Goal: Task Accomplishment & Management: Complete application form

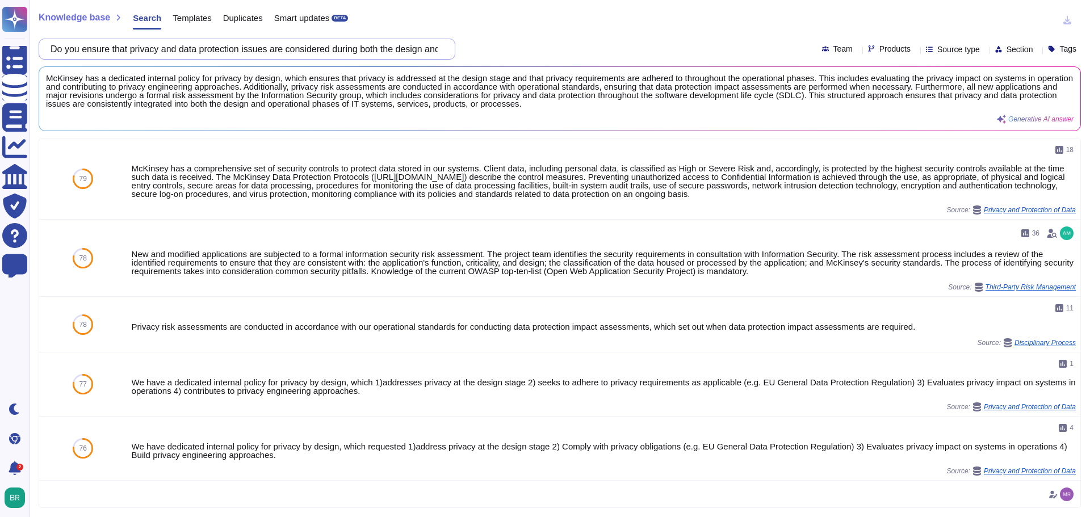
click at [172, 49] on input "Do you ensure that privacy and data protection issues are considered during bot…" at bounding box center [244, 49] width 399 height 20
paste input "have a lawful mechanism in place for all applicable cross-border data transfers?"
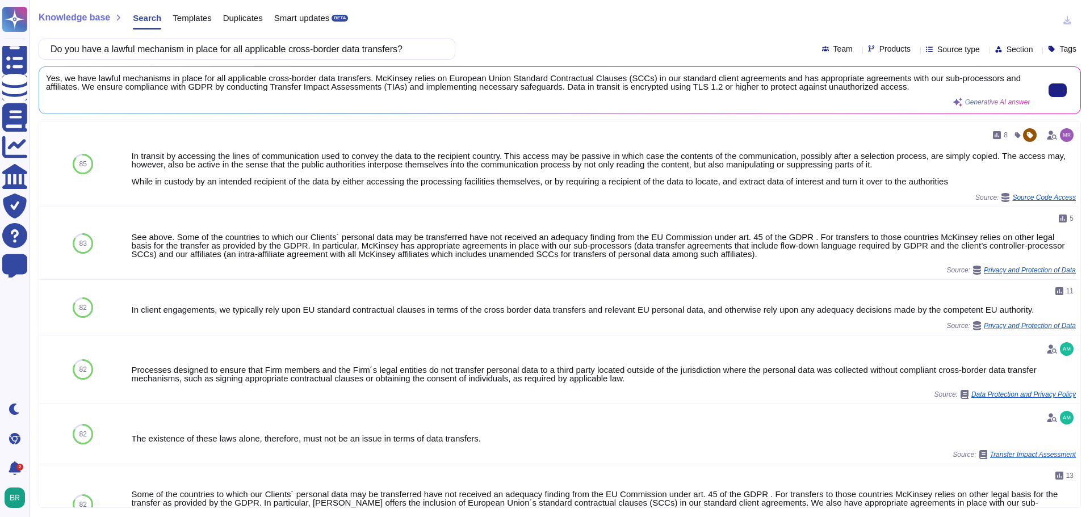
click at [266, 87] on span "Yes, we have lawful mechanisms in place for all applicable cross-border data tr…" at bounding box center [538, 82] width 984 height 17
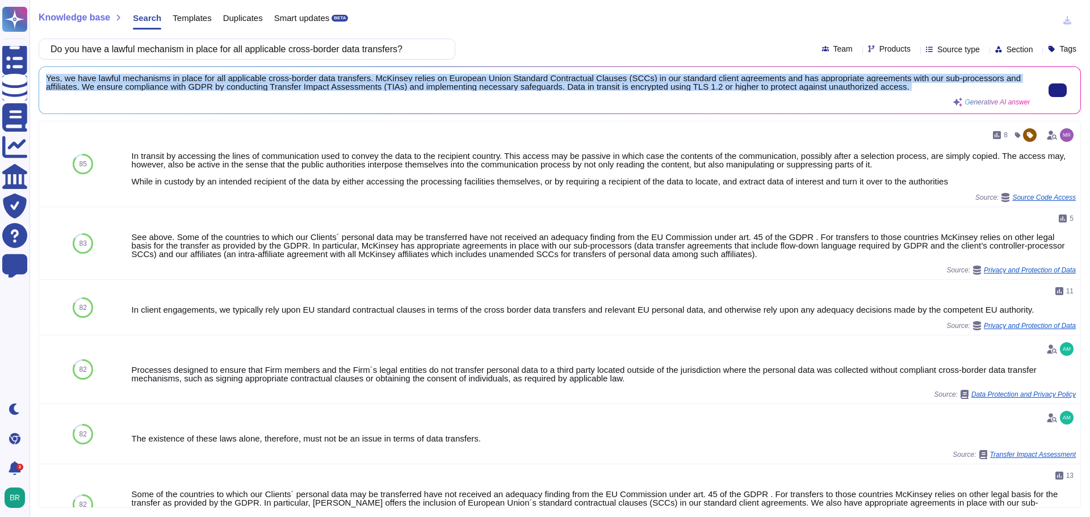
click at [266, 87] on span "Yes, we have lawful mechanisms in place for all applicable cross-border data tr…" at bounding box center [538, 82] width 984 height 17
click at [1058, 91] on button at bounding box center [1058, 90] width 18 height 14
click at [275, 81] on span "Yes, we have lawful mechanisms in place for all applicable cross-border data tr…" at bounding box center [538, 82] width 984 height 17
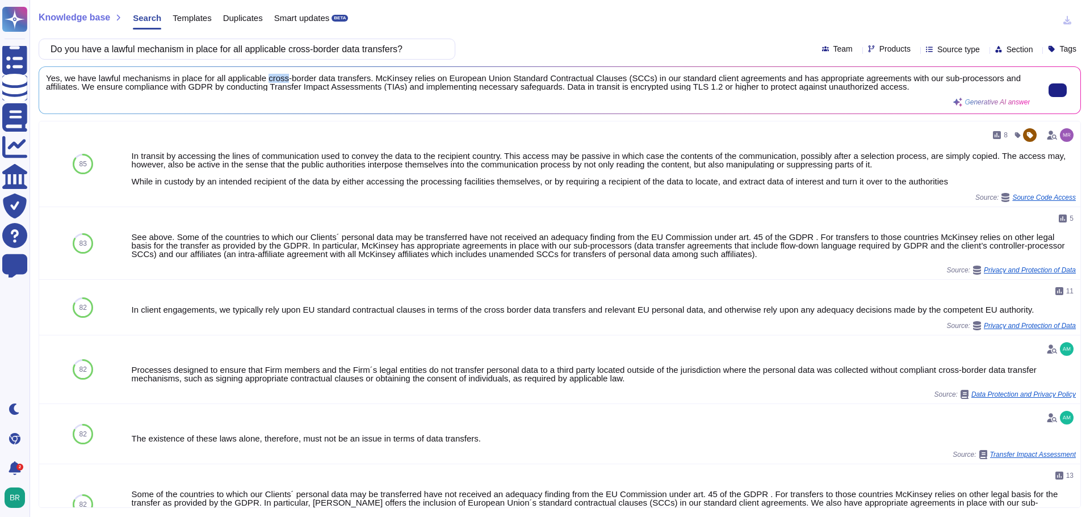
click at [275, 81] on span "Yes, we have lawful mechanisms in place for all applicable cross-border data tr…" at bounding box center [538, 82] width 984 height 17
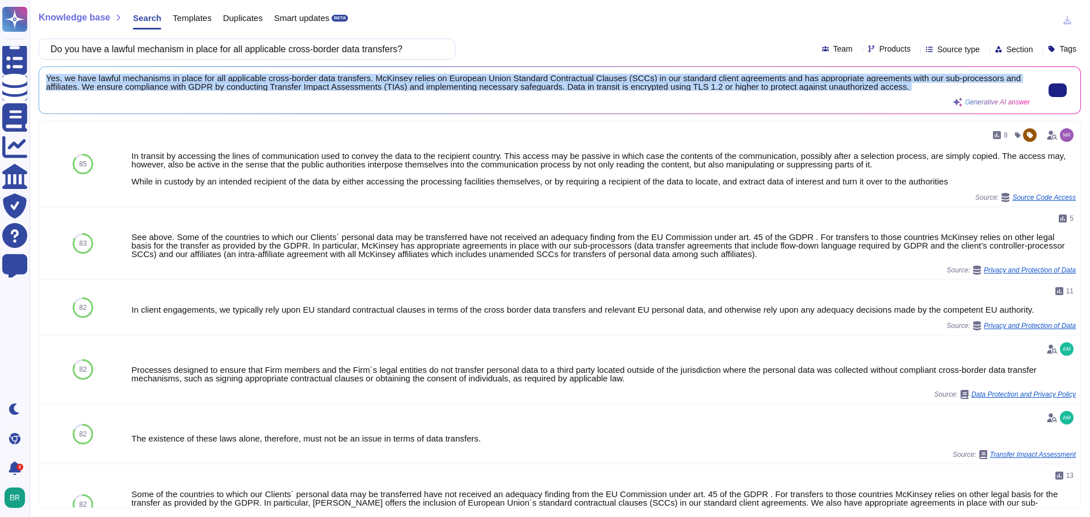
click at [275, 81] on span "Yes, we have lawful mechanisms in place for all applicable cross-border data tr…" at bounding box center [538, 82] width 984 height 17
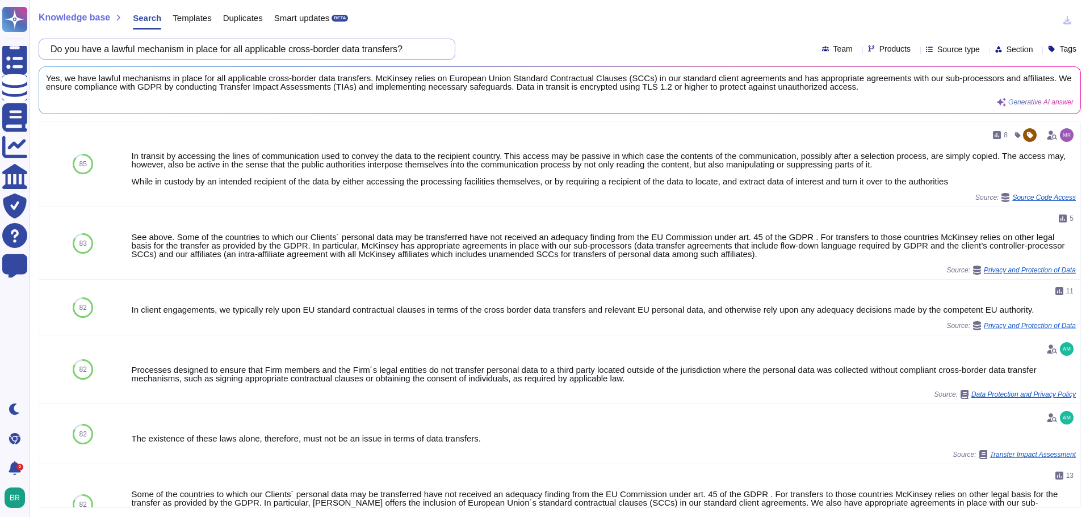
click at [247, 42] on input "Do you have a lawful mechanism in place for all applicable cross-border data tr…" at bounding box center [244, 49] width 399 height 20
paste input "plan to use the data processed on our behalf for any purposes other than those …"
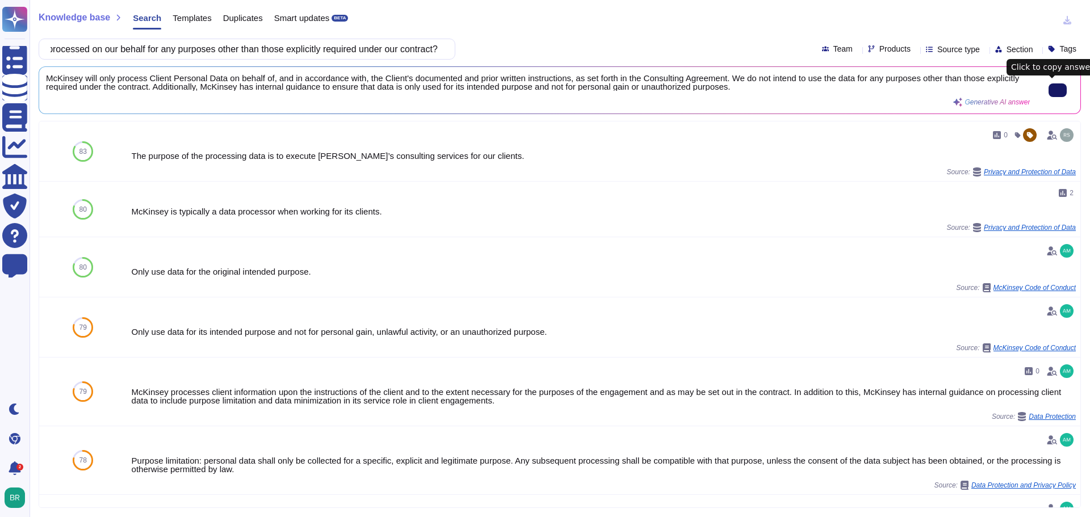
click at [1049, 95] on button at bounding box center [1058, 90] width 18 height 14
click at [153, 51] on input "Do you plan to use the data processed on our behalf for any purposes other than…" at bounding box center [244, 49] width 399 height 20
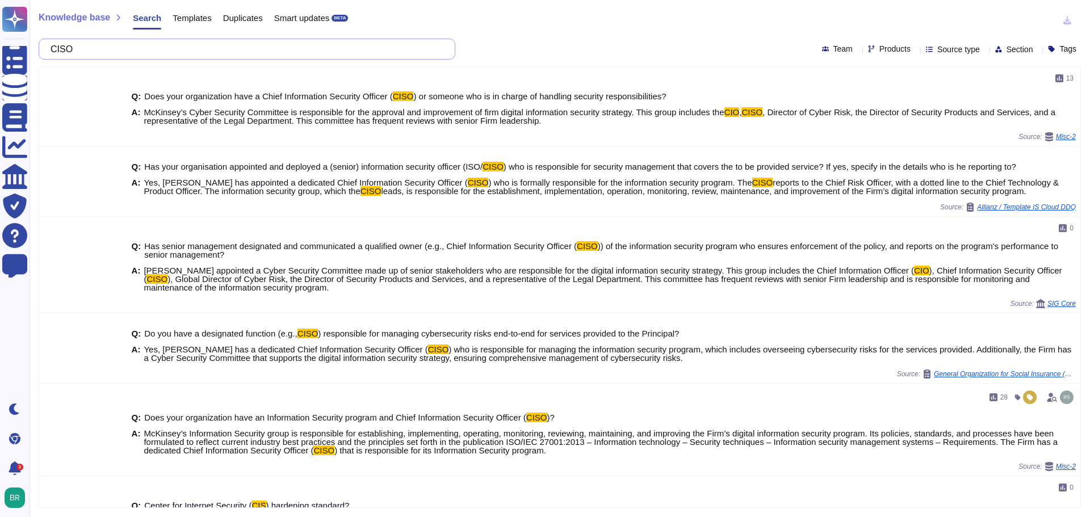
click at [182, 53] on input "CISO" at bounding box center [244, 49] width 399 height 20
click at [155, 53] on input "CISO name" at bounding box center [244, 49] width 399 height 20
click at [149, 57] on input "CISO name" at bounding box center [244, 49] width 399 height 20
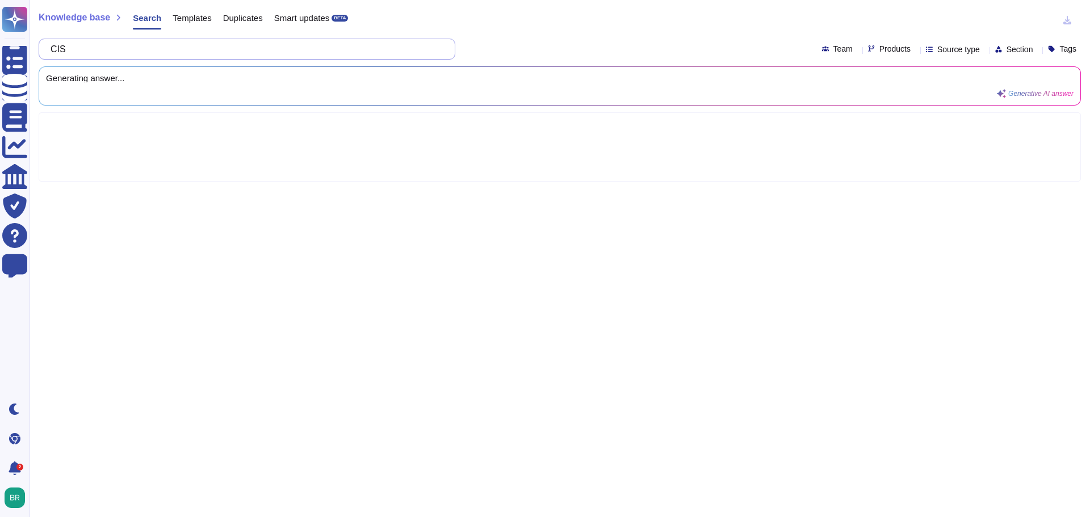
type input "CI"
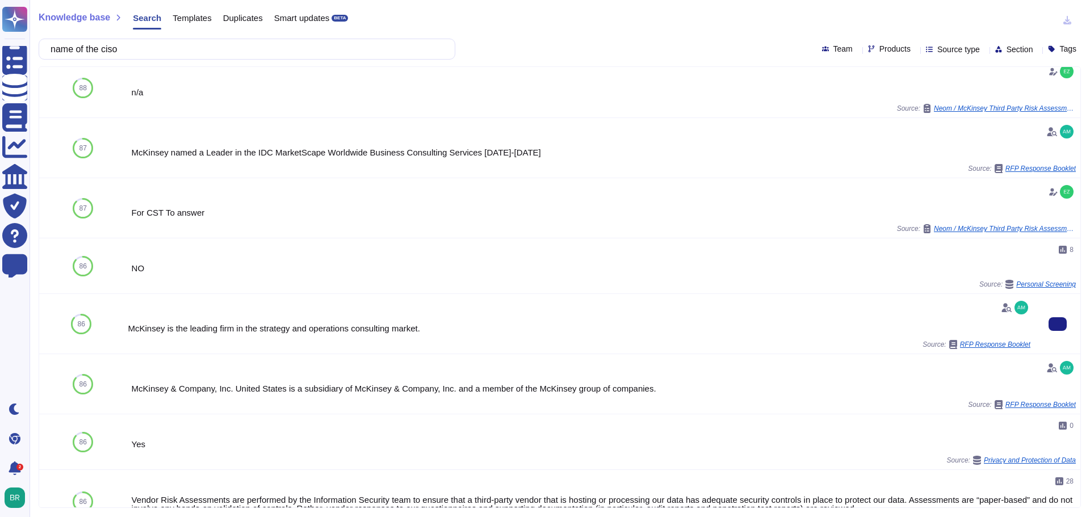
scroll to position [170, 0]
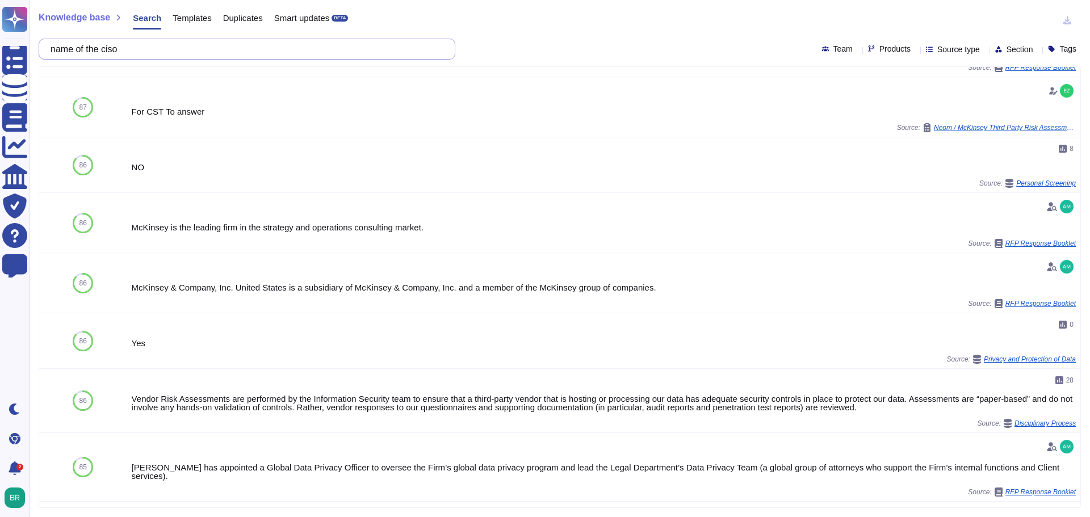
click at [195, 50] on input "name of the ciso" at bounding box center [244, 49] width 399 height 20
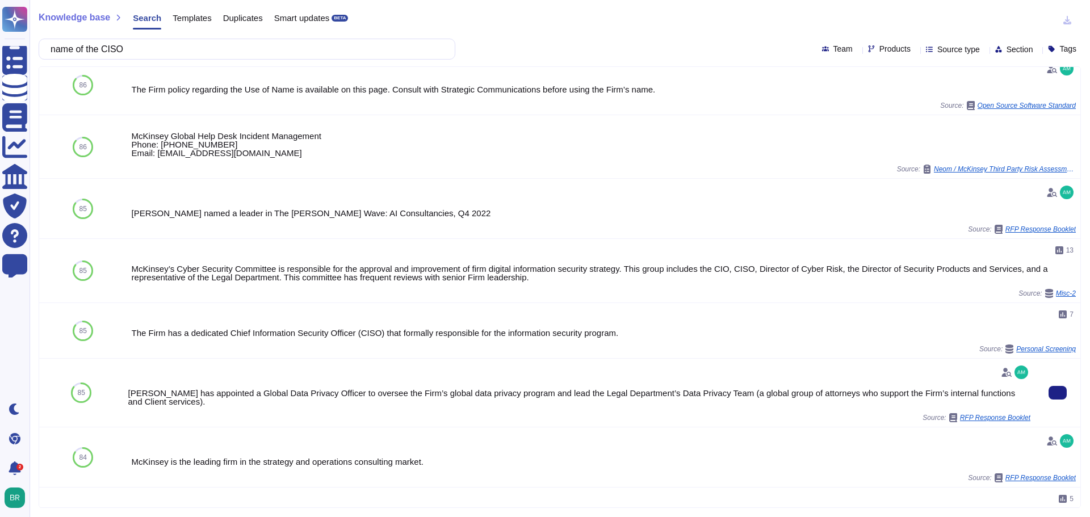
scroll to position [320, 0]
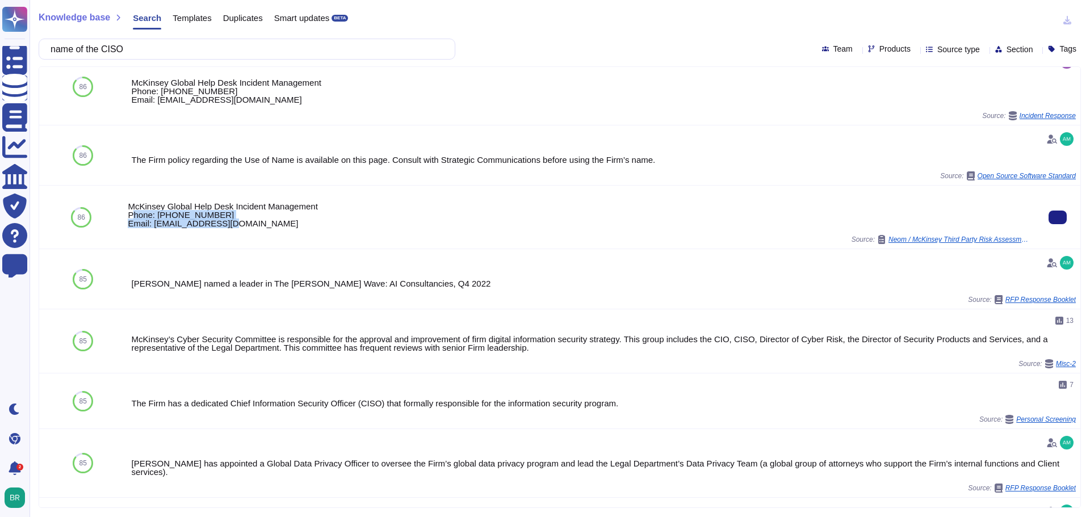
drag, startPoint x: 235, startPoint y: 223, endPoint x: 131, endPoint y: 214, distance: 104.3
click at [131, 214] on div "McKinsey Global Help Desk Incident Management Phone: [PHONE_NUMBER] Email: [EMA…" at bounding box center [579, 215] width 903 height 26
click at [221, 236] on div "Source: Neom / McKinsey Third Party Risk Assessment Medium Template V1.2" at bounding box center [579, 239] width 903 height 9
drag, startPoint x: 227, startPoint y: 227, endPoint x: 131, endPoint y: 210, distance: 97.9
click at [131, 210] on div "McKinsey Global Help Desk Incident Management Phone: [PHONE_NUMBER] Email: [EMA…" at bounding box center [579, 215] width 903 height 26
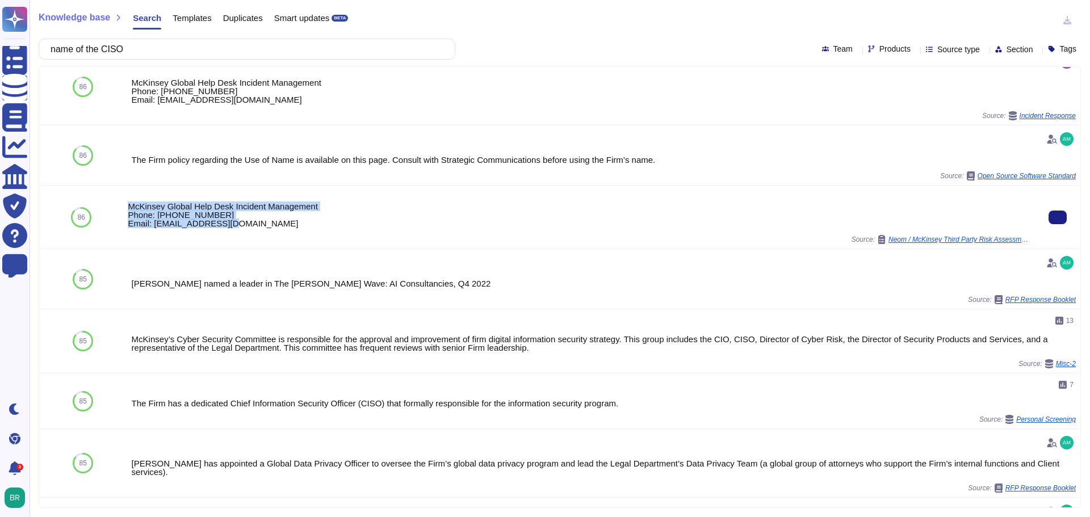
copy div "McKinsey Global Help Desk Incident Management Phone: [PHONE_NUMBER] Email: [EMA…"
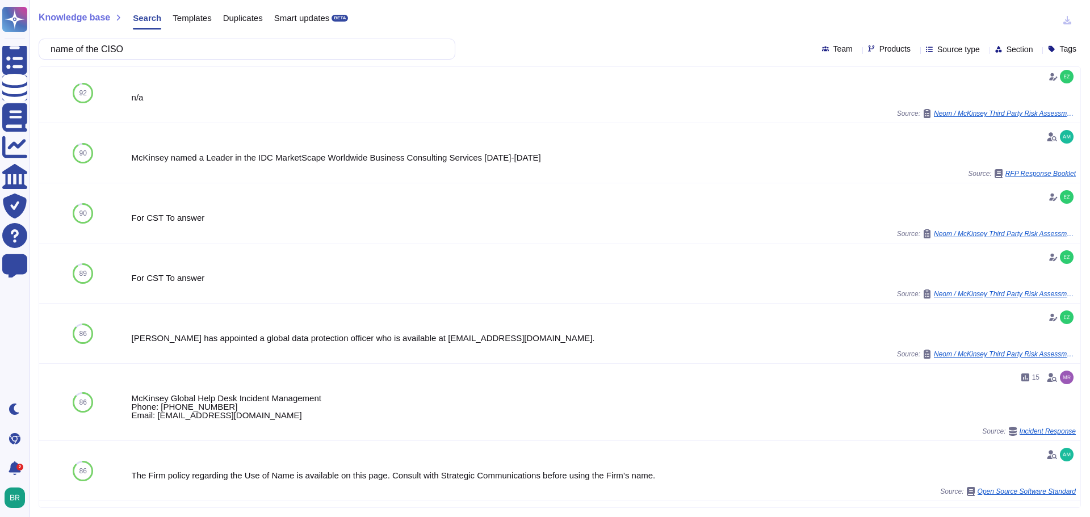
scroll to position [0, 0]
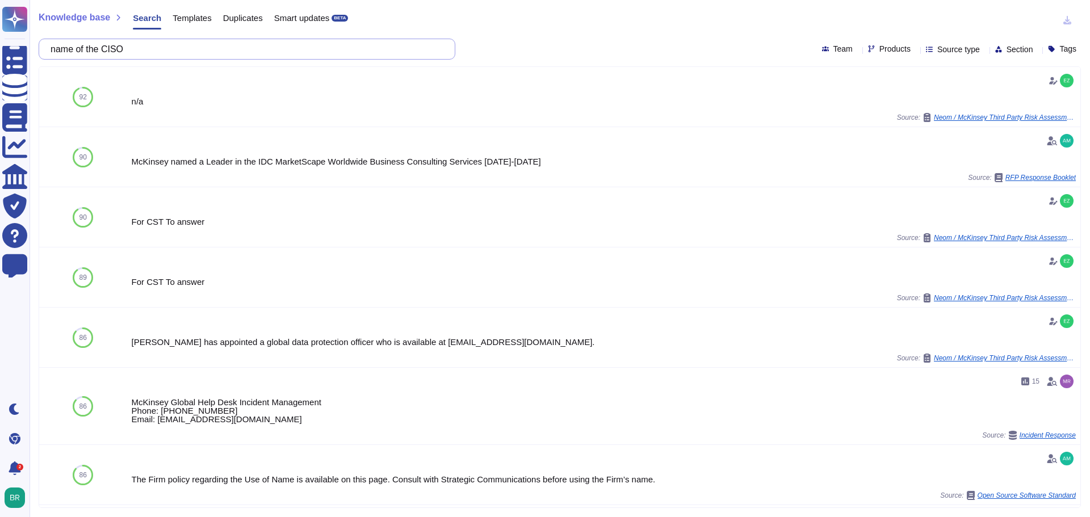
click at [202, 53] on input "name of the CISO" at bounding box center [244, 49] width 399 height 20
paste input "Do you have a nominated person Incharge of AI Governance or Management in your …"
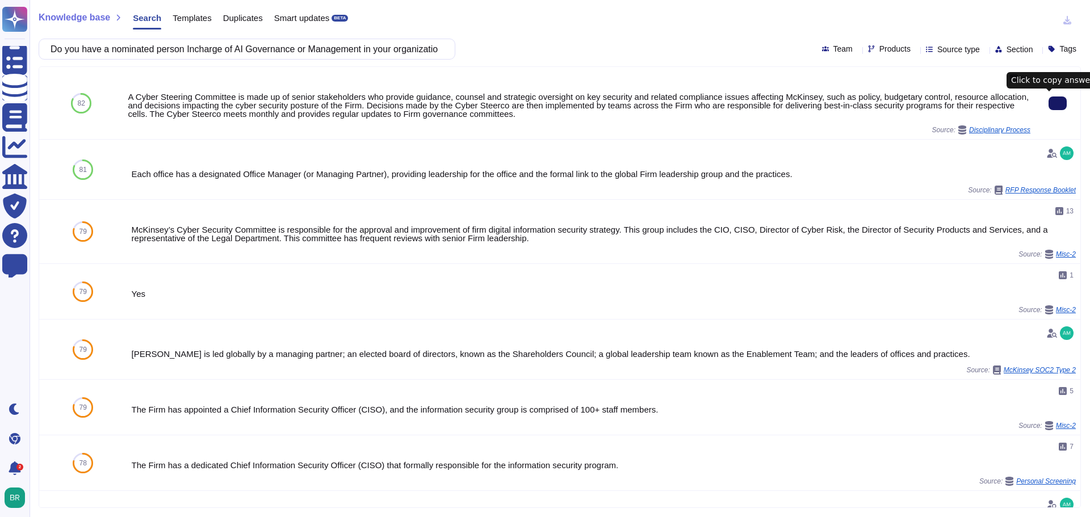
click at [1058, 103] on icon at bounding box center [1058, 103] width 0 height 0
click at [213, 54] on input "Do you have a nominated person Incharge of AI Governance or Management in your …" at bounding box center [244, 49] width 399 height 20
paste input "confirmation on each external party's BCP arrangements"
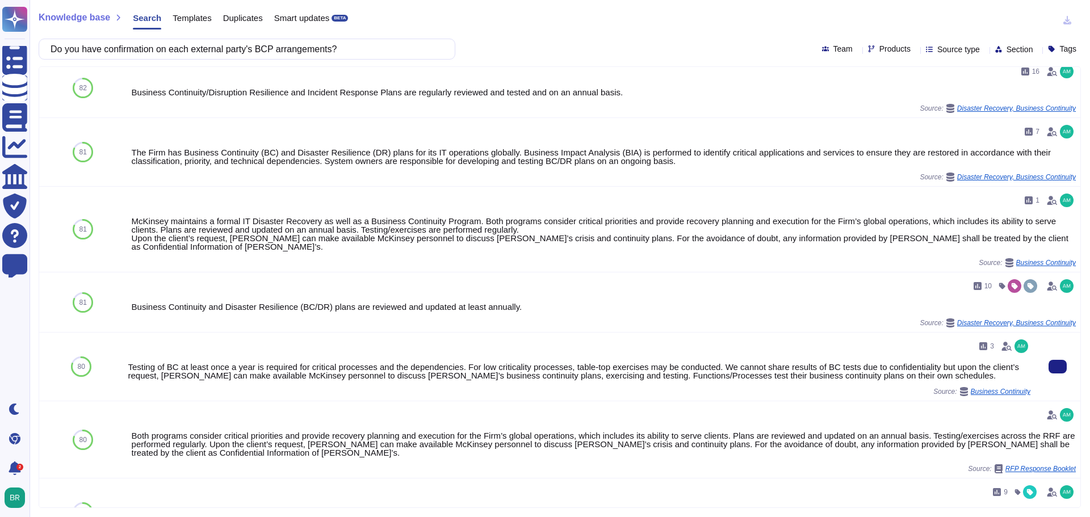
scroll to position [170, 0]
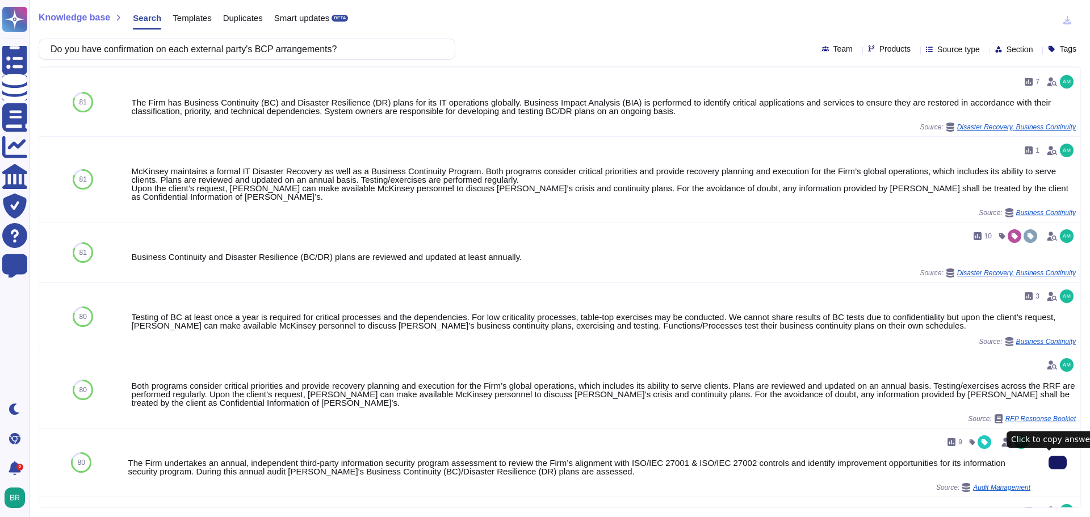
click at [1049, 467] on button at bounding box center [1058, 463] width 18 height 14
click at [134, 52] on input "Do you have confirmation on each external party's BCP arrangements?" at bounding box center [244, 49] width 399 height 20
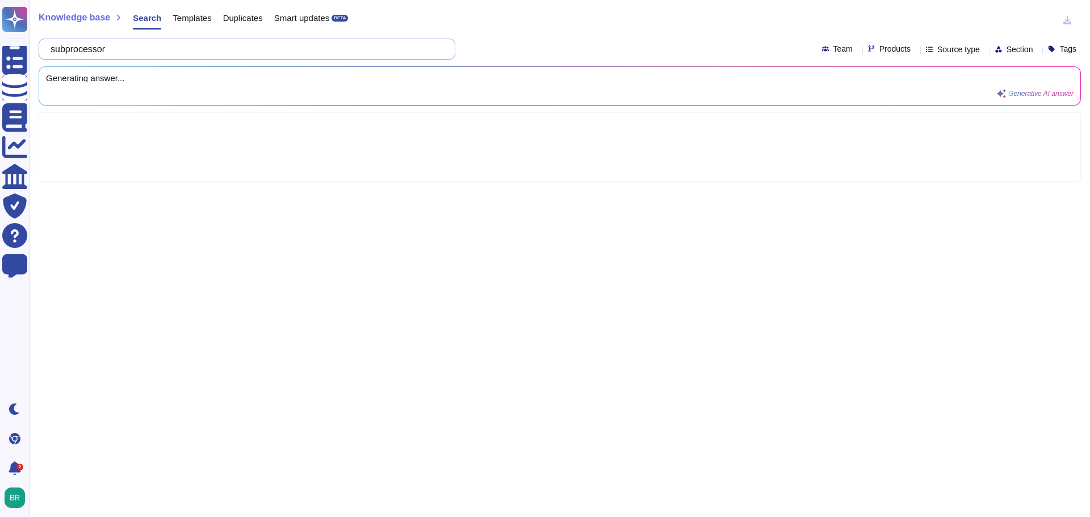
type input "subprocessor"
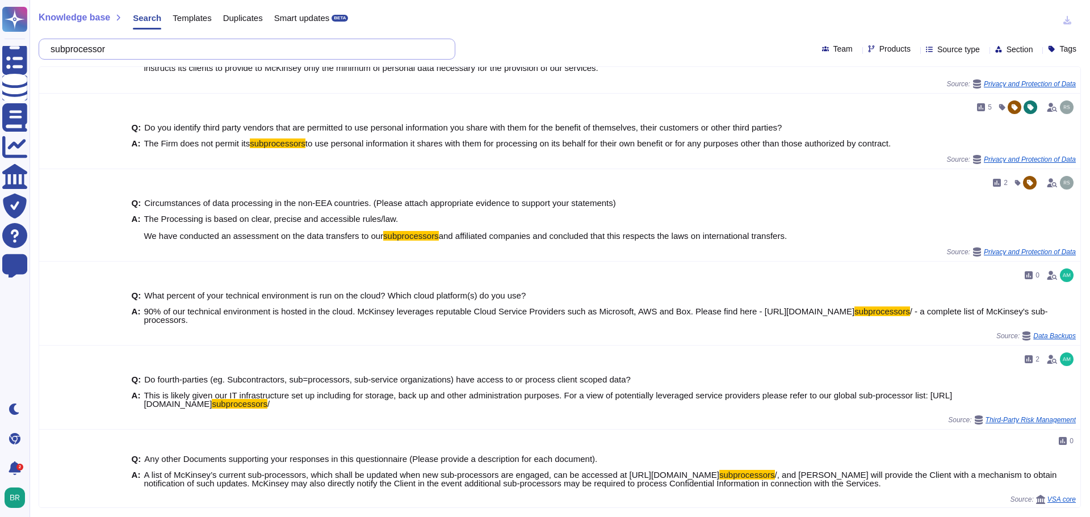
scroll to position [579, 0]
